Goal: Understand process/instructions

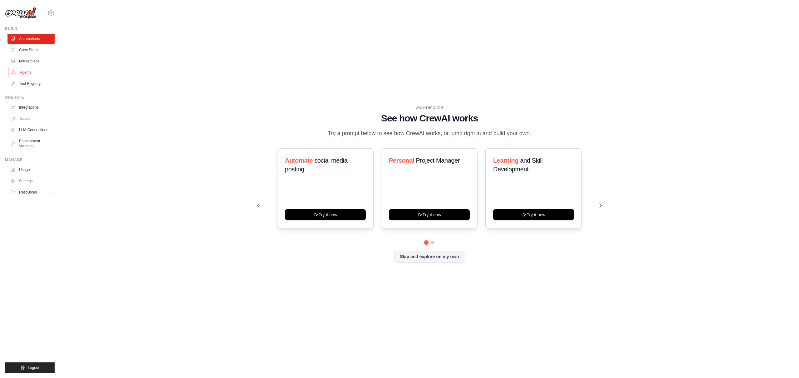
click at [27, 72] on link "Agents" at bounding box center [31, 72] width 47 height 10
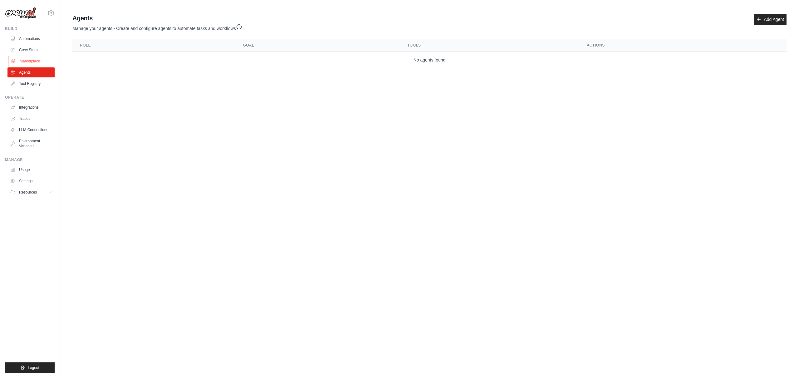
click at [28, 61] on link "Marketplace" at bounding box center [31, 61] width 47 height 10
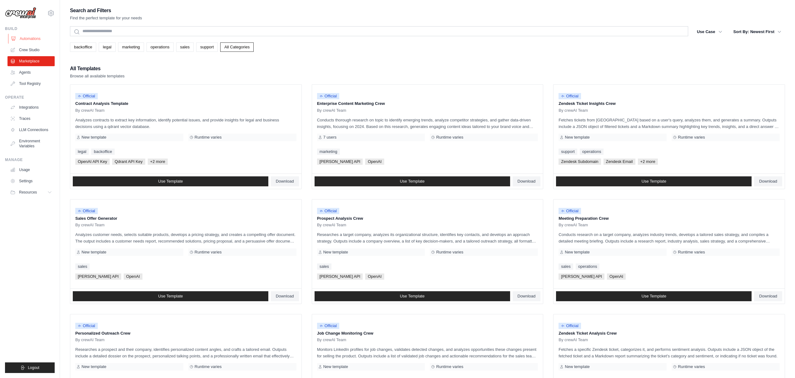
click at [37, 37] on link "Automations" at bounding box center [31, 39] width 47 height 10
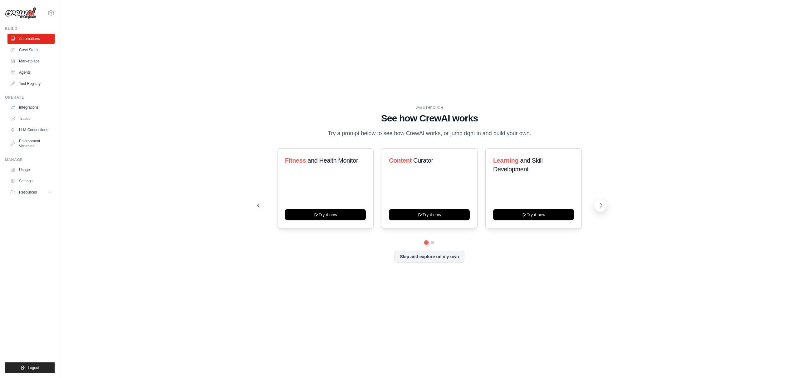
click at [601, 207] on icon at bounding box center [601, 205] width 6 height 6
click at [601, 209] on icon at bounding box center [601, 205] width 6 height 6
click at [309, 220] on button "Try it now" at bounding box center [325, 214] width 81 height 11
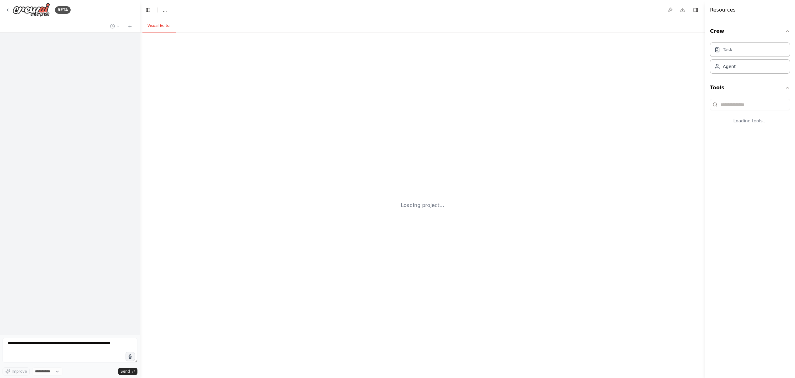
select select "****"
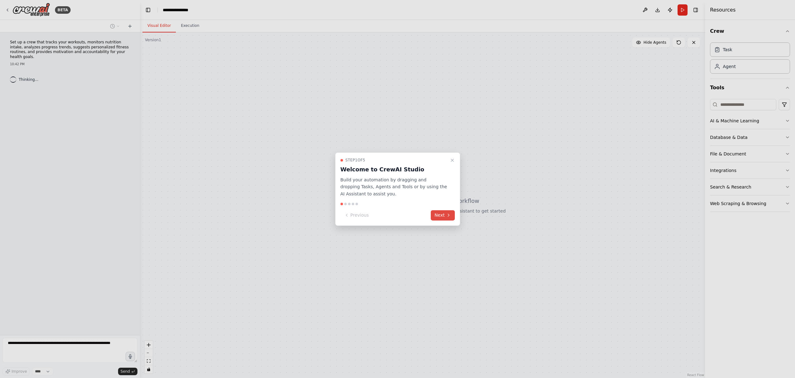
click at [451, 219] on button "Next" at bounding box center [443, 215] width 24 height 10
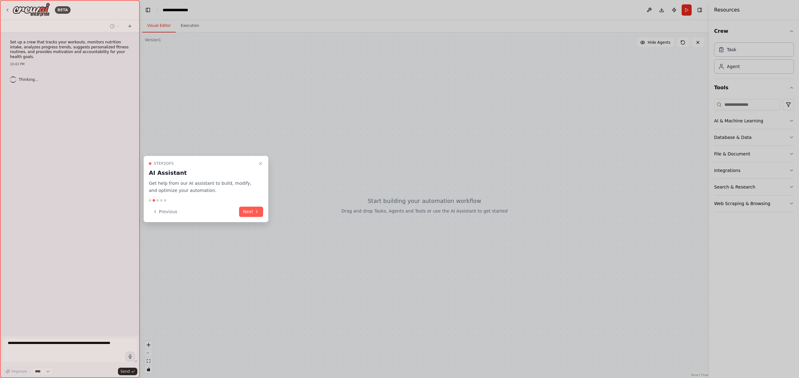
click at [242, 209] on button "Next" at bounding box center [251, 212] width 24 height 10
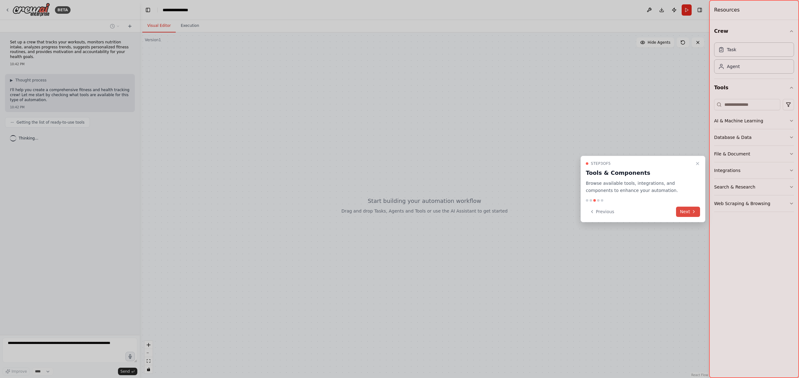
click at [692, 213] on icon at bounding box center [694, 211] width 5 height 5
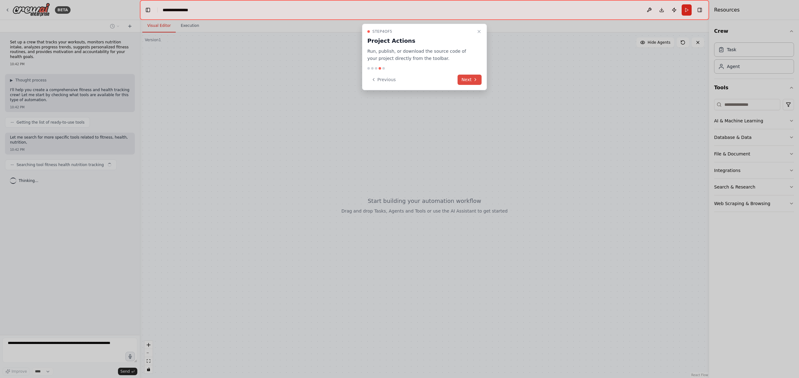
click at [467, 81] on button "Next" at bounding box center [470, 80] width 24 height 10
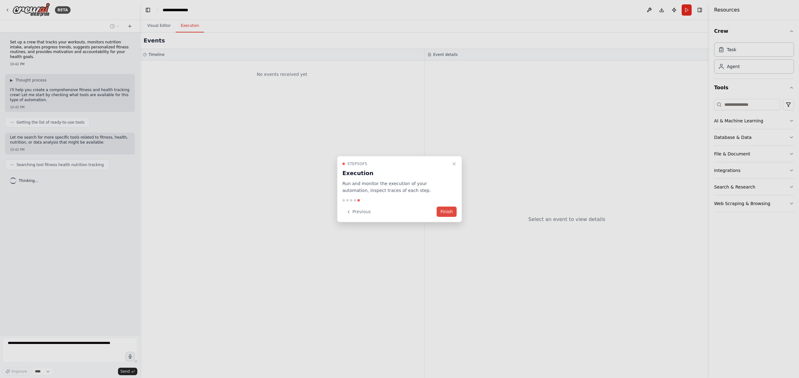
click at [447, 214] on button "Finish" at bounding box center [447, 212] width 20 height 10
